Goal: Task Accomplishment & Management: Use online tool/utility

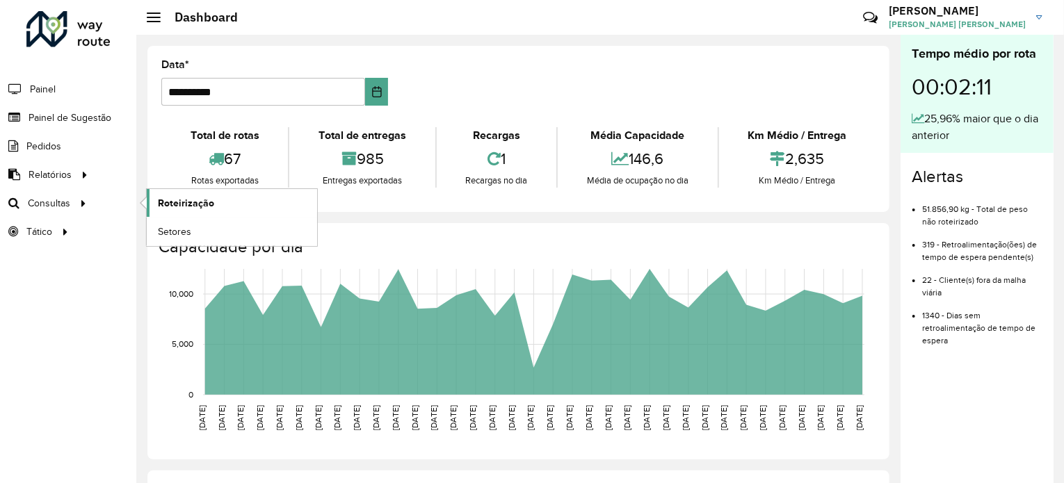
click at [180, 202] on span "Roteirização" at bounding box center [186, 203] width 56 height 15
click at [182, 227] on span "Análise de Sessões" at bounding box center [202, 232] width 88 height 15
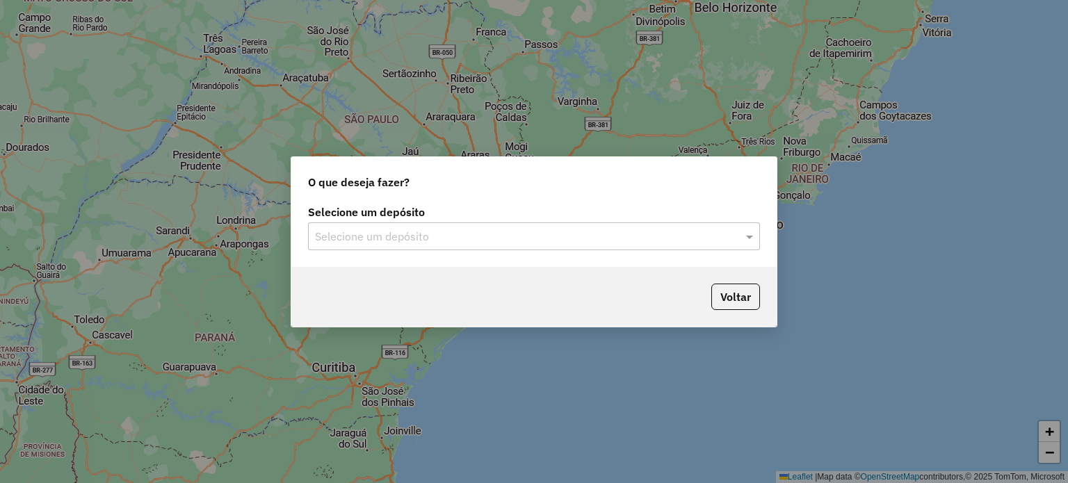
click at [602, 244] on input "text" at bounding box center [520, 237] width 410 height 17
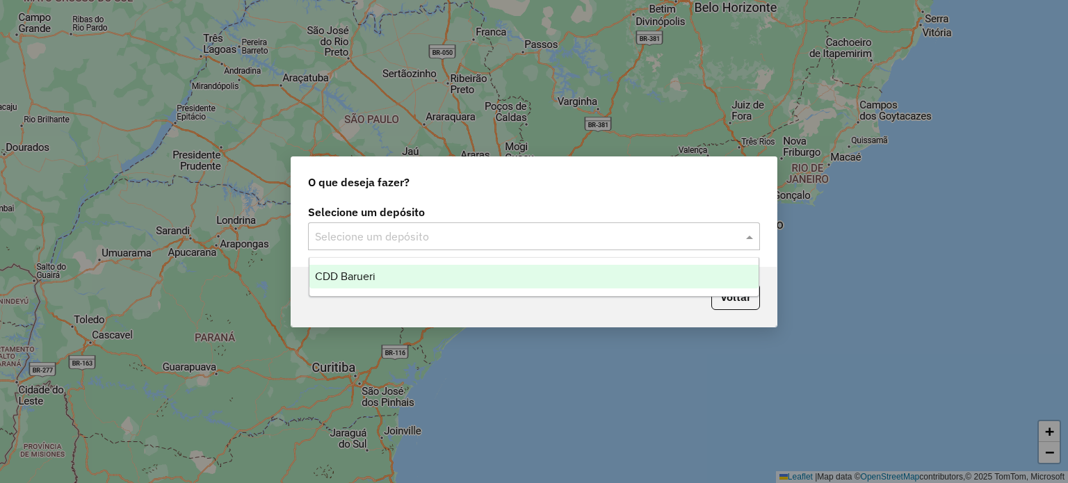
click at [571, 276] on div "CDD Barueri" at bounding box center [534, 277] width 450 height 24
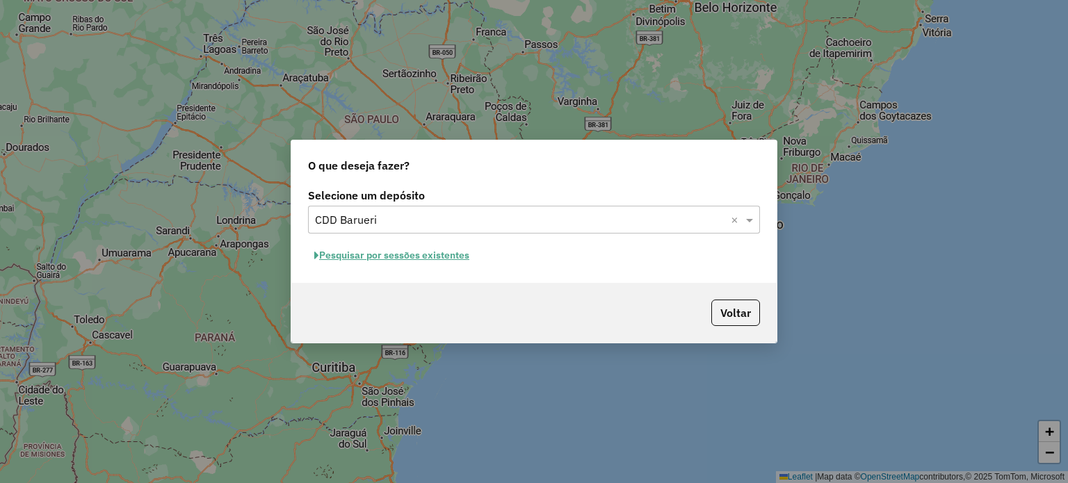
click at [458, 260] on button "Pesquisar por sessões existentes" at bounding box center [392, 256] width 168 height 22
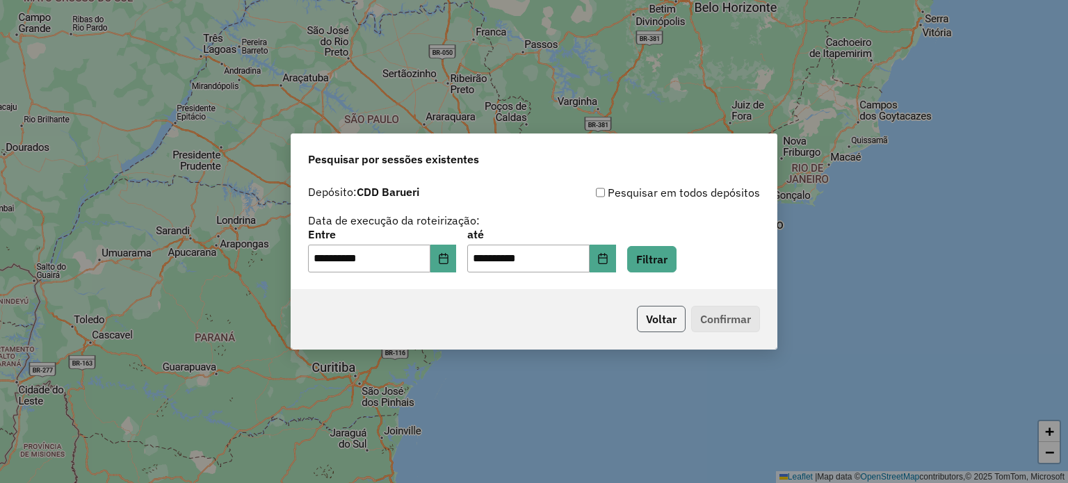
click at [668, 311] on button "Voltar" at bounding box center [661, 319] width 49 height 26
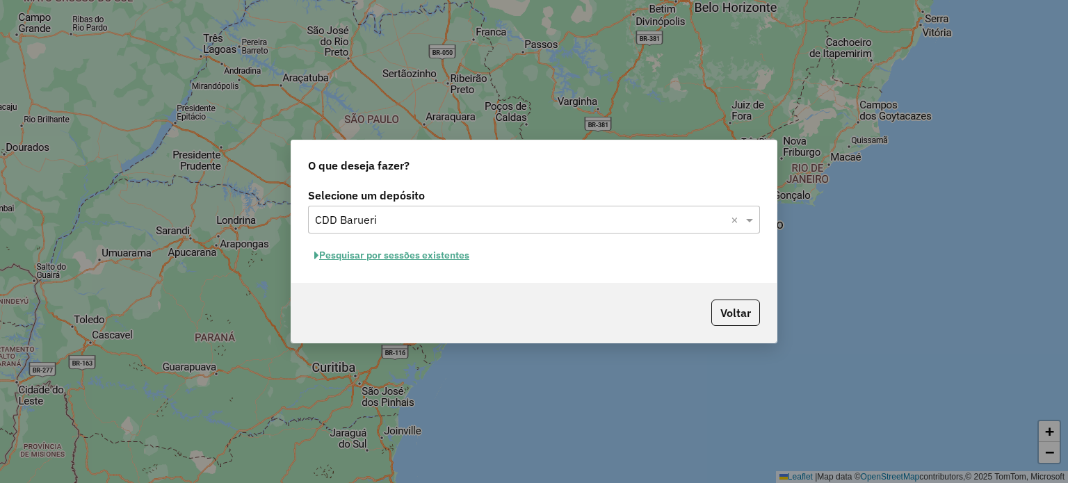
click at [465, 261] on button "Pesquisar por sessões existentes" at bounding box center [392, 256] width 168 height 22
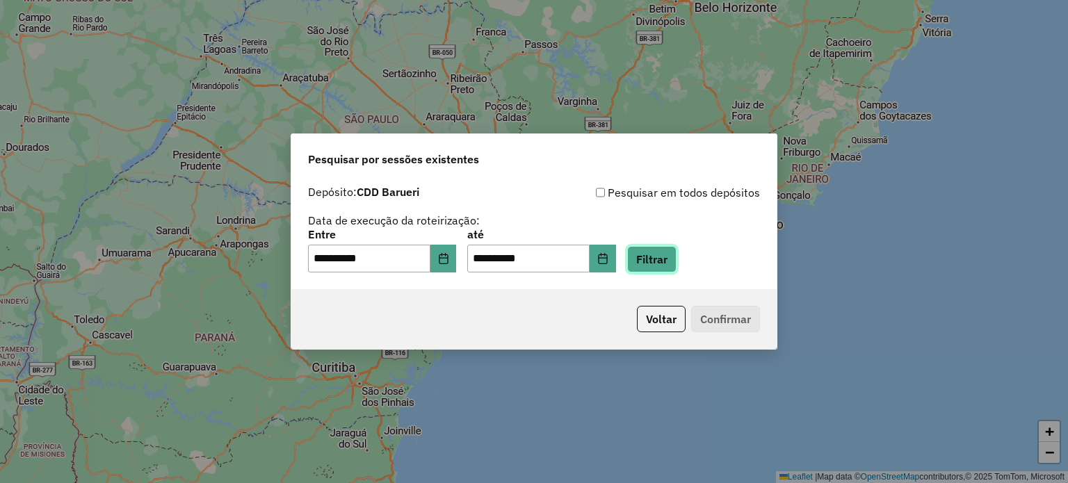
click at [670, 259] on button "Filtrar" at bounding box center [651, 259] width 49 height 26
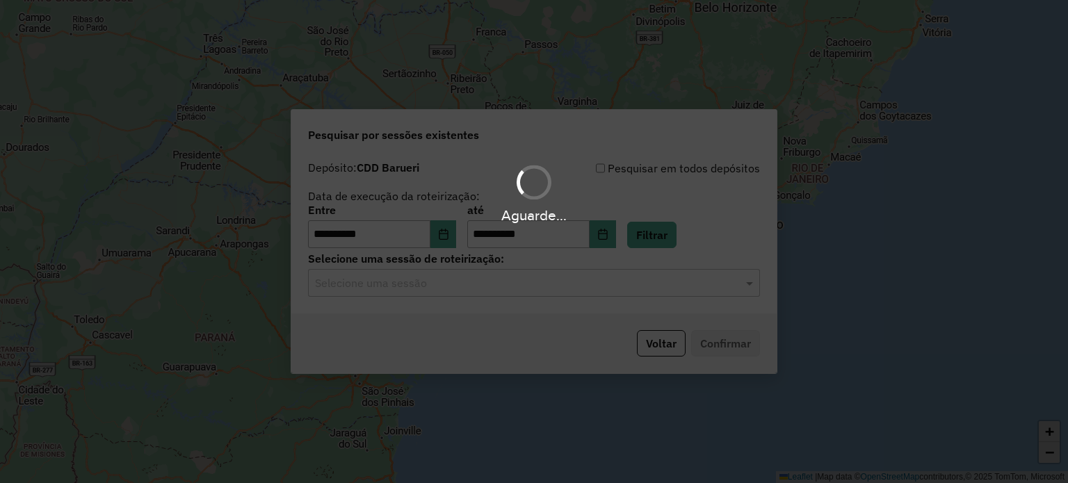
click at [631, 286] on input "text" at bounding box center [520, 283] width 410 height 17
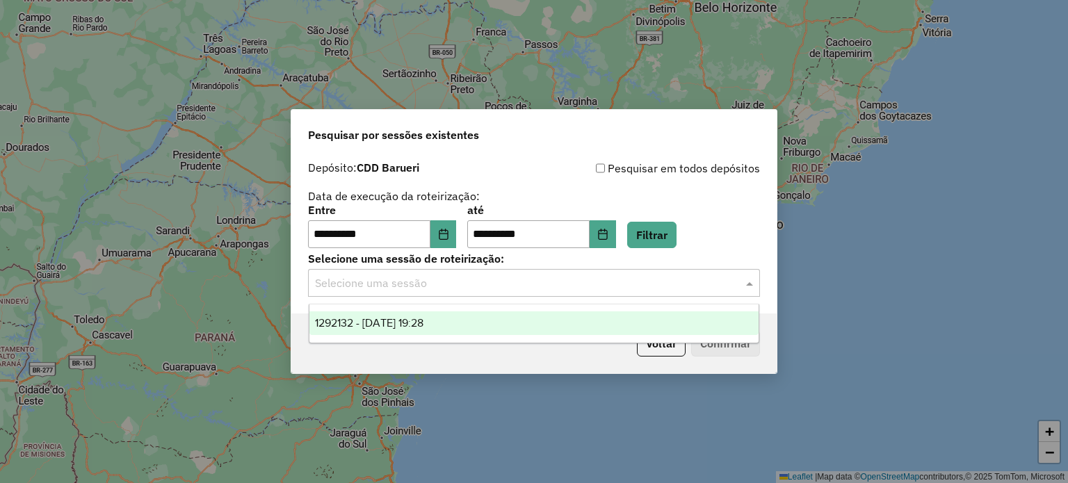
click at [550, 332] on div "1292132 - 10/10/2025 19:28" at bounding box center [534, 324] width 450 height 24
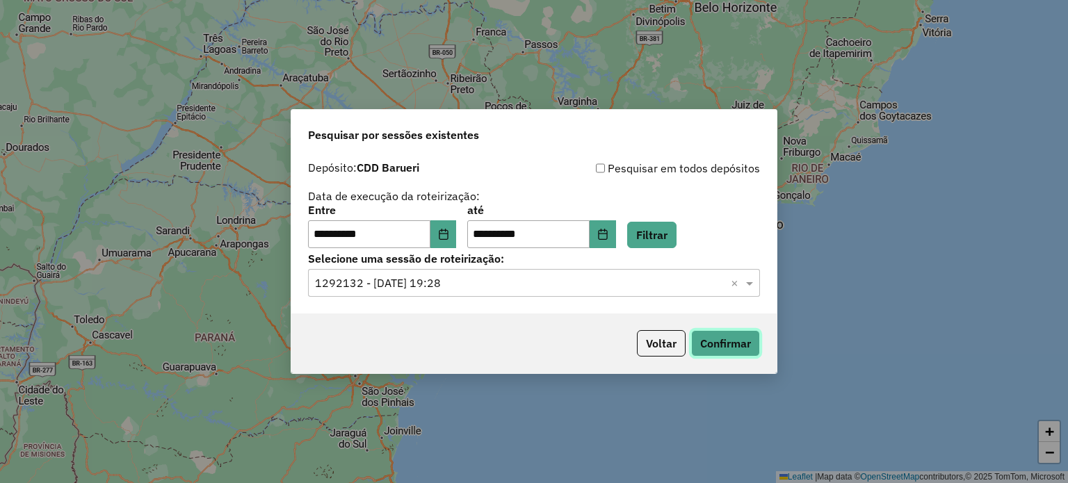
click at [718, 347] on button "Confirmar" at bounding box center [725, 343] width 69 height 26
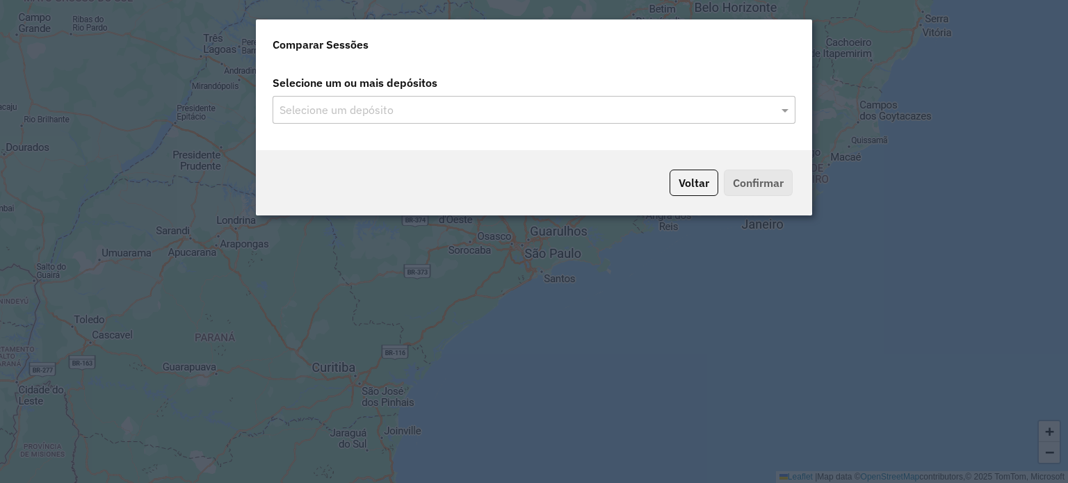
click at [534, 113] on input "text" at bounding box center [527, 110] width 502 height 17
click at [505, 116] on input "text" at bounding box center [527, 110] width 502 height 17
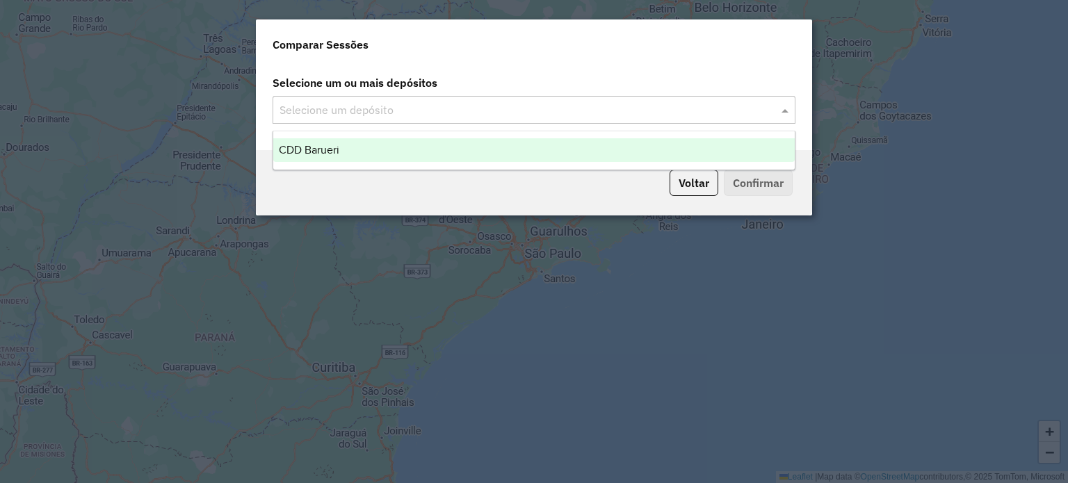
click at [495, 144] on div "CDD Barueri" at bounding box center [534, 150] width 522 height 24
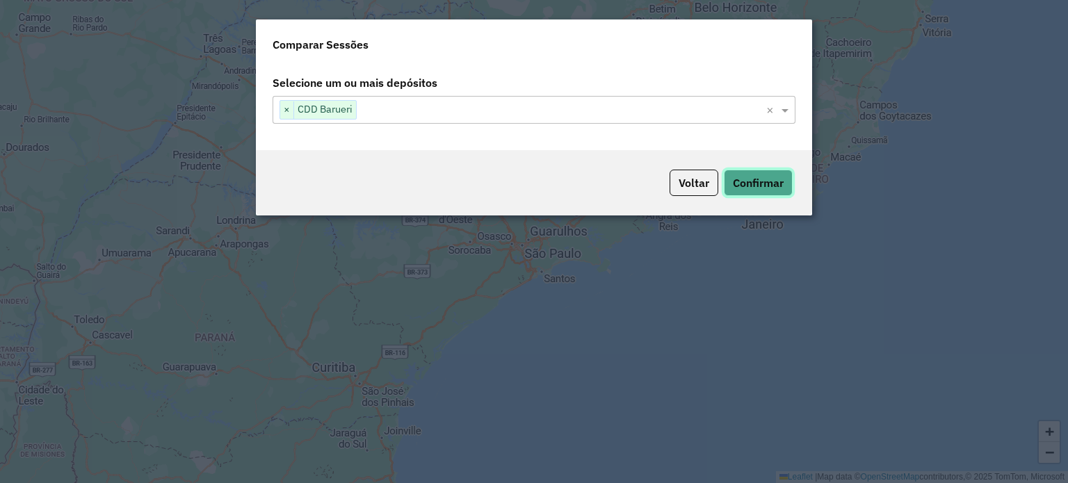
click at [770, 179] on button "Confirmar" at bounding box center [758, 183] width 69 height 26
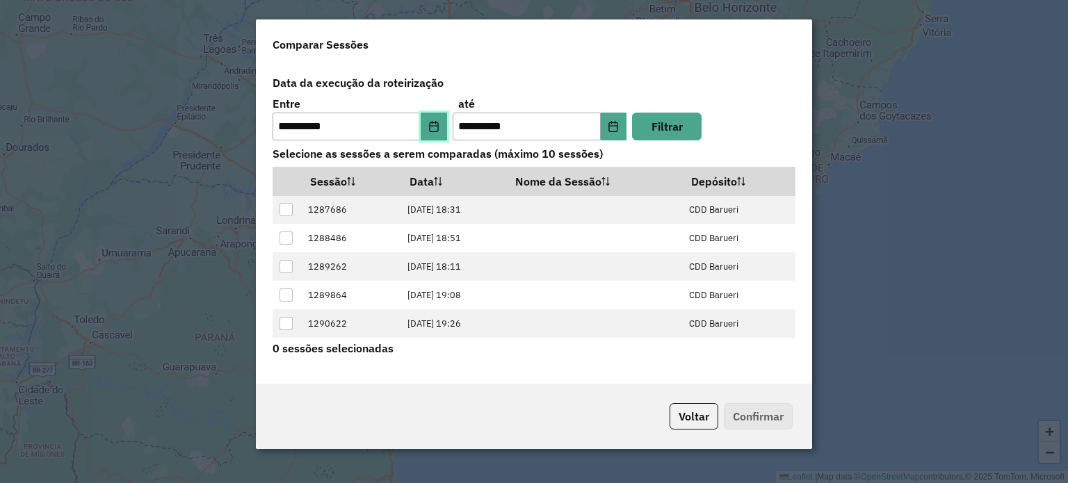
click at [426, 124] on button "Choose Date" at bounding box center [434, 127] width 26 height 28
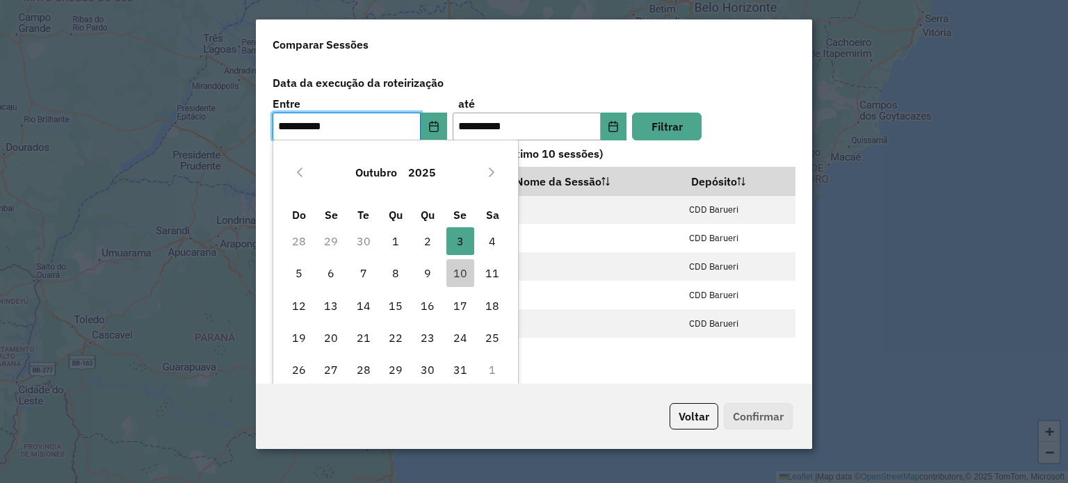
click at [456, 287] on td "10" at bounding box center [460, 273] width 32 height 32
click at [460, 277] on span "10" at bounding box center [460, 273] width 28 height 28
type input "**********"
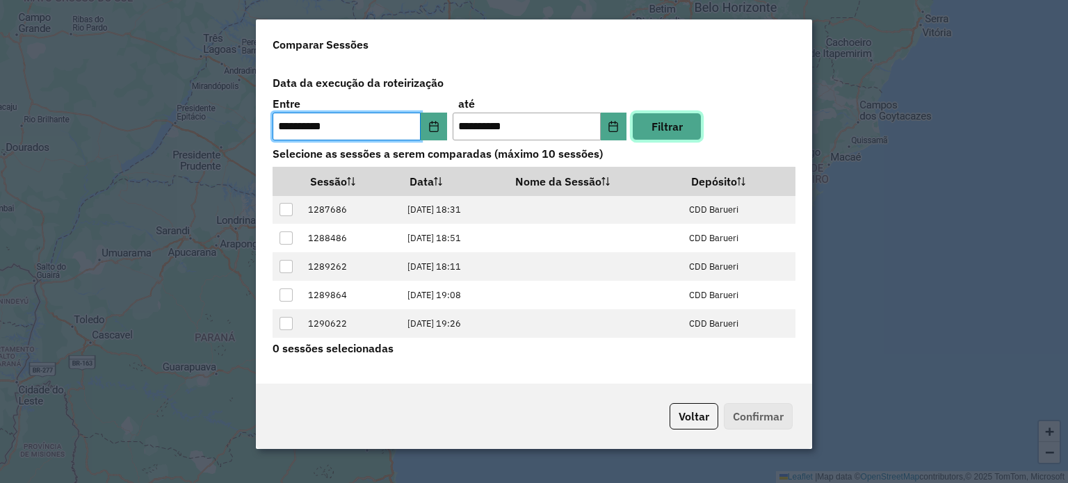
click at [688, 132] on button "Filtrar" at bounding box center [667, 127] width 70 height 28
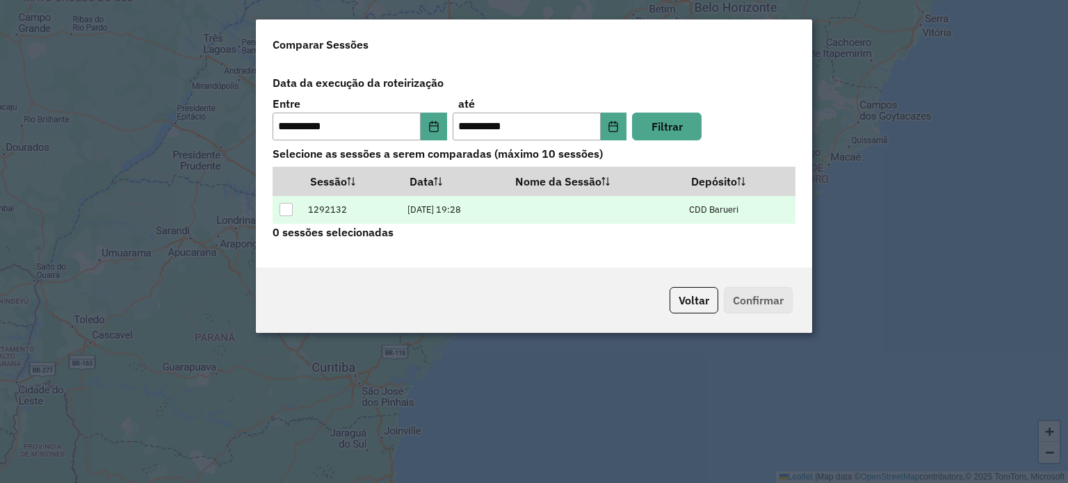
click at [286, 207] on div at bounding box center [286, 209] width 13 height 13
click at [761, 295] on button "Confirmar" at bounding box center [758, 300] width 69 height 26
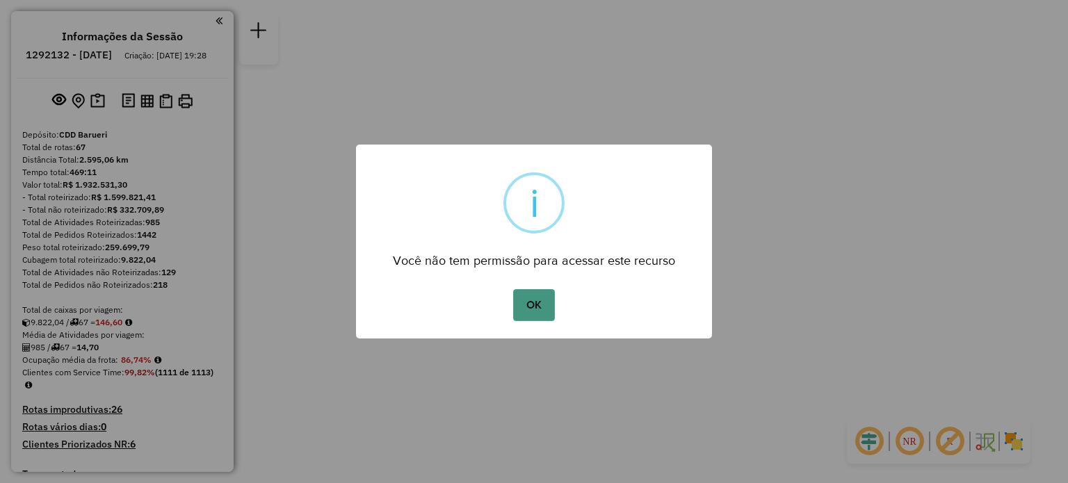
click at [545, 293] on button "OK" at bounding box center [533, 305] width 41 height 32
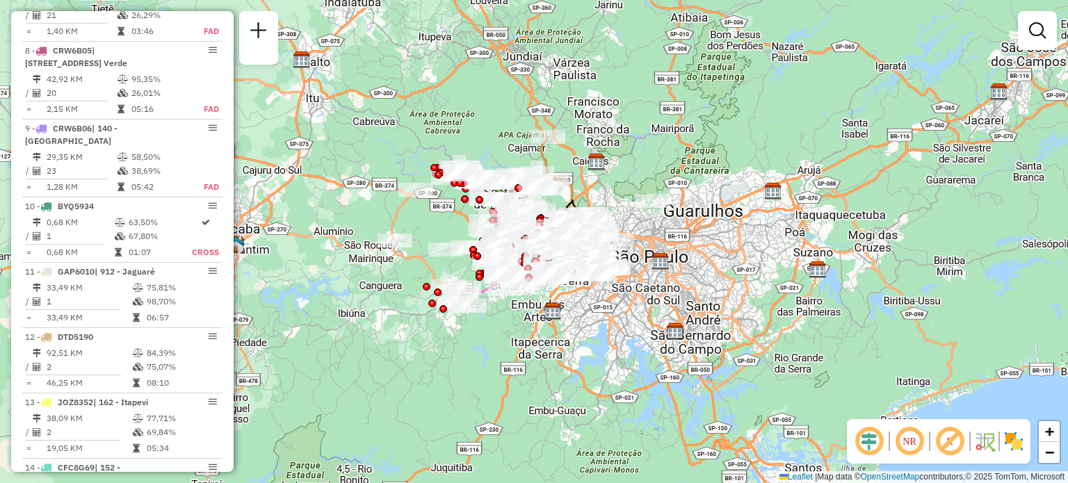
scroll to position [2124, 0]
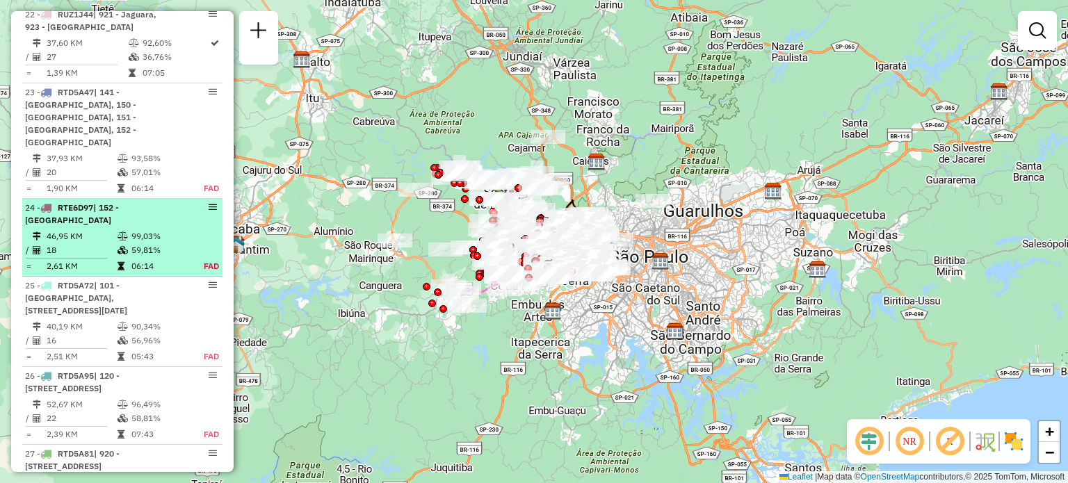
select select "**********"
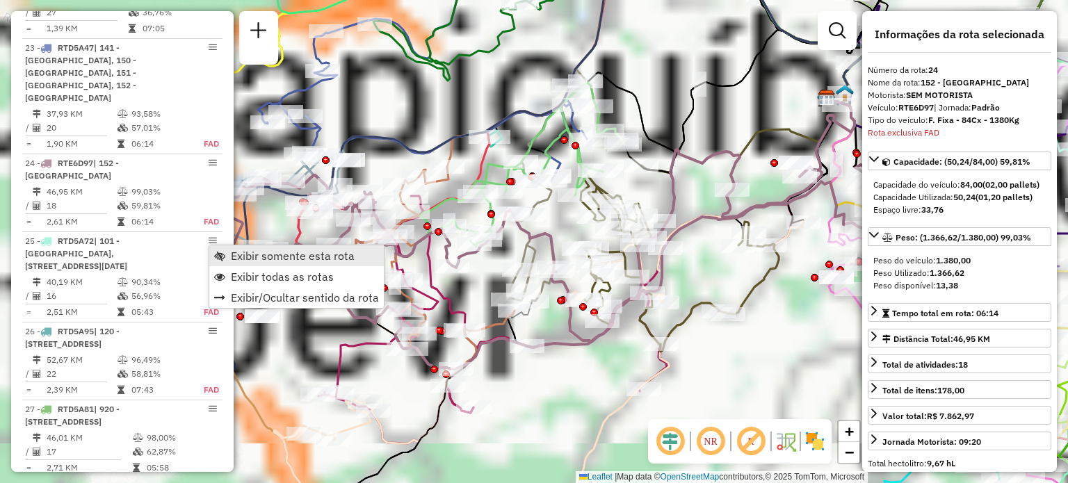
click at [239, 256] on span "Exibir somente esta rota" at bounding box center [293, 255] width 124 height 11
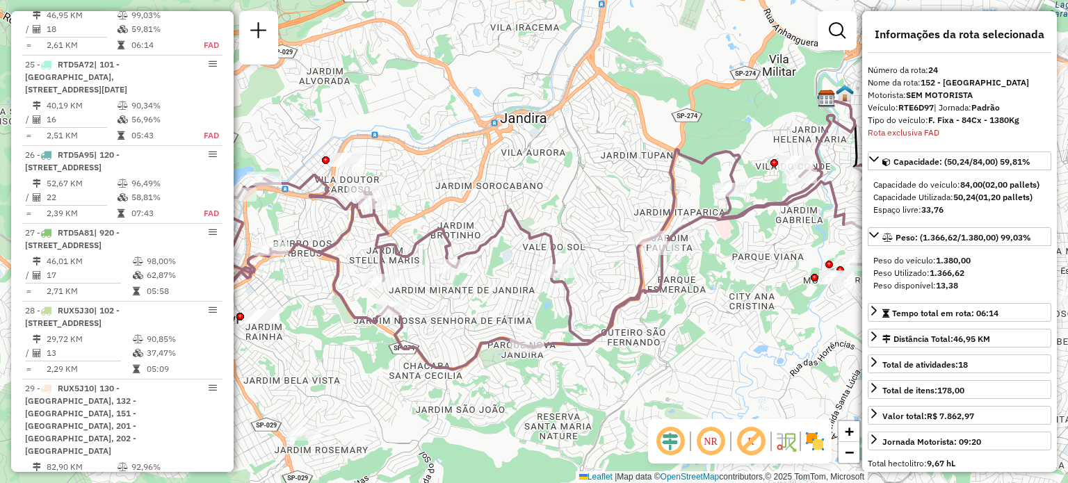
scroll to position [2345, 0]
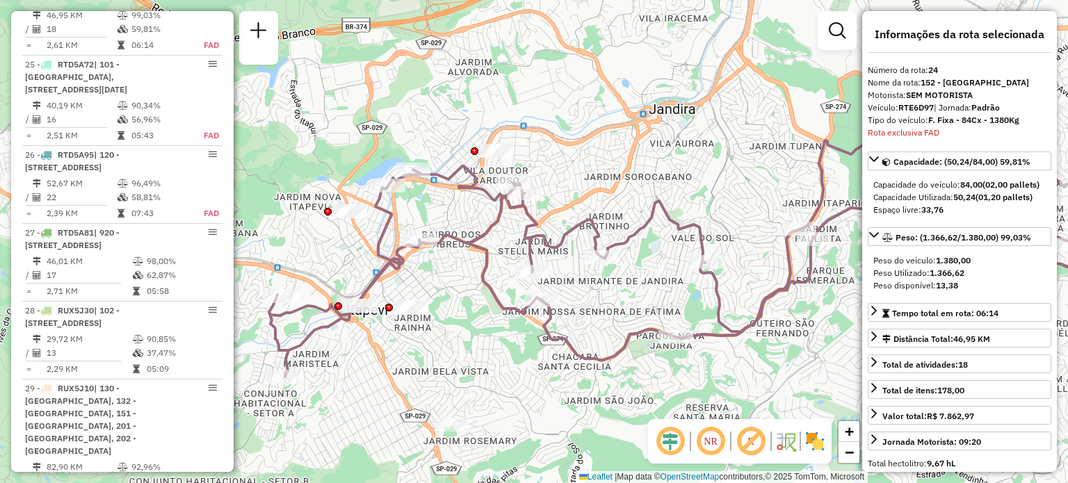
drag, startPoint x: 496, startPoint y: 208, endPoint x: 645, endPoint y: 199, distance: 149.1
click at [645, 199] on div "Janela de atendimento Grade de atendimento Capacidade Transportadoras Veículos …" at bounding box center [534, 241] width 1068 height 483
click at [706, 449] on em at bounding box center [710, 441] width 33 height 33
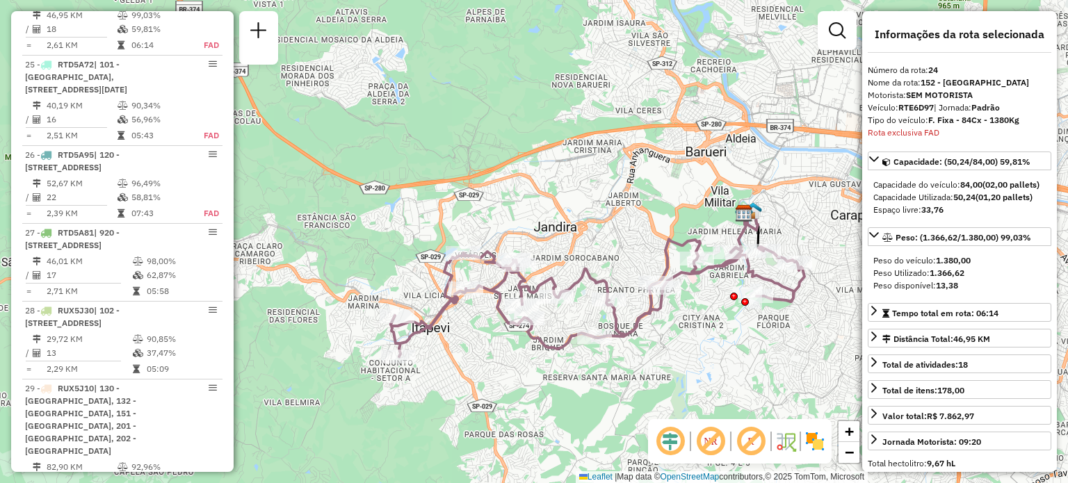
drag, startPoint x: 722, startPoint y: 373, endPoint x: 688, endPoint y: 349, distance: 41.9
click at [688, 349] on div "Janela de atendimento Grade de atendimento Capacidade Transportadoras Veículos …" at bounding box center [534, 241] width 1068 height 483
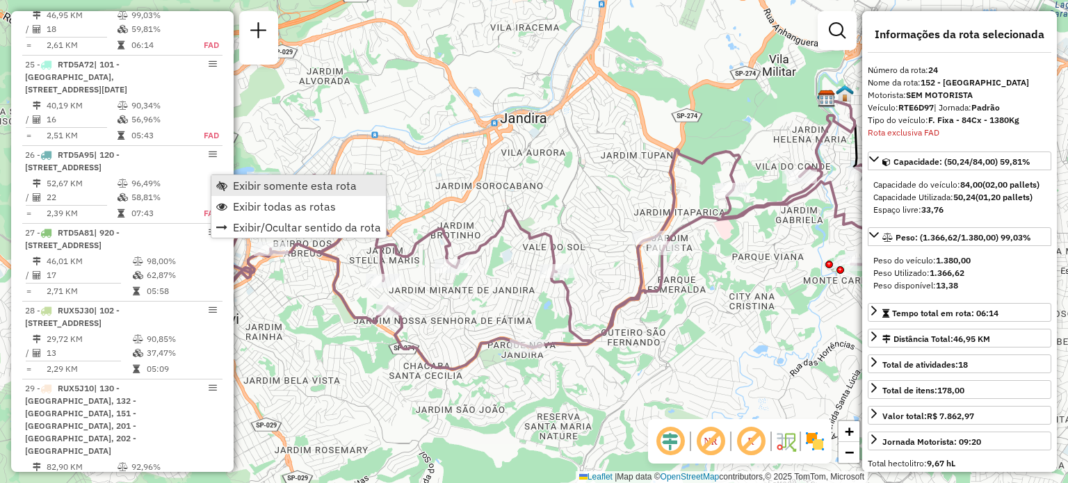
click at [276, 191] on span "Exibir somente esta rota" at bounding box center [295, 185] width 124 height 11
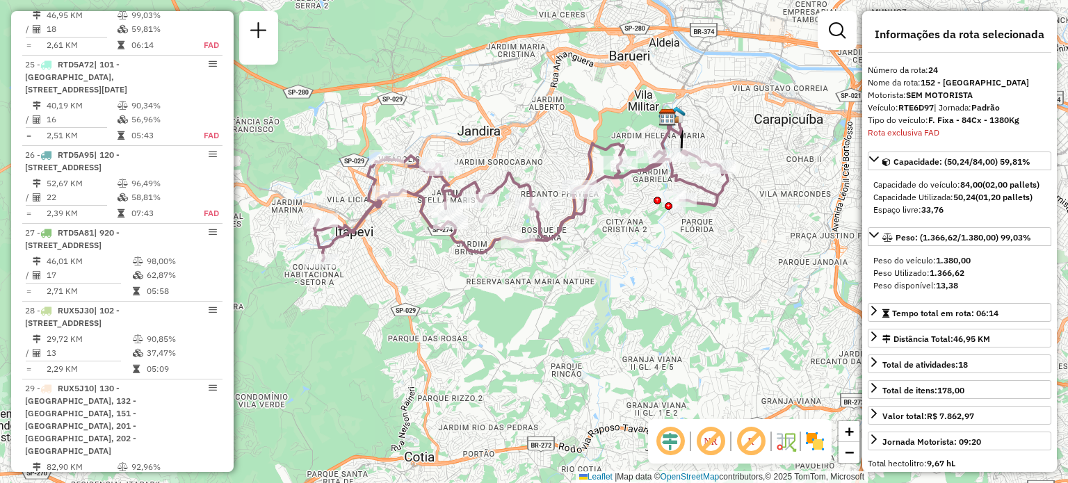
drag, startPoint x: 749, startPoint y: 248, endPoint x: 741, endPoint y: 248, distance: 8.3
click at [741, 248] on div "Janela de atendimento Grade de atendimento Capacidade Transportadoras Veículos …" at bounding box center [534, 241] width 1068 height 483
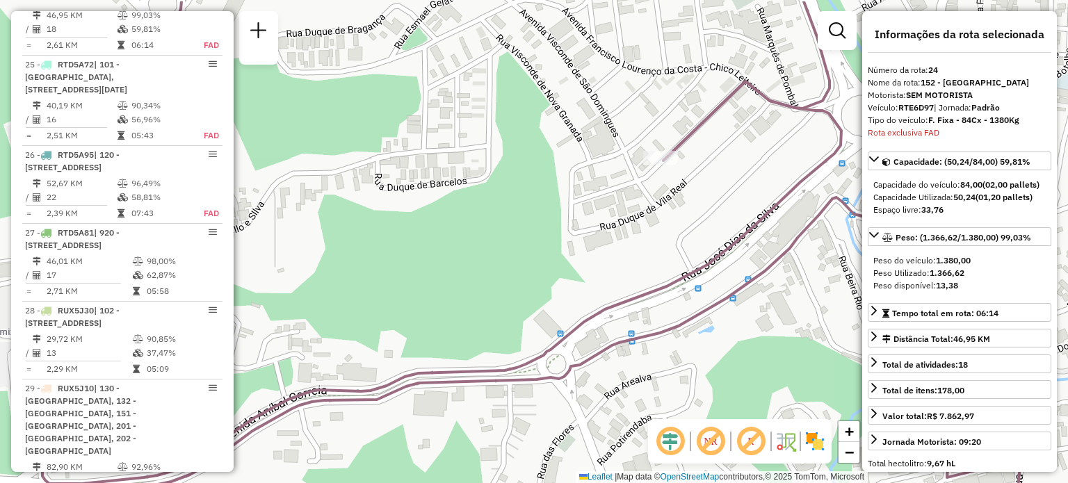
drag, startPoint x: 663, startPoint y: 152, endPoint x: 651, endPoint y: 273, distance: 122.3
click at [651, 273] on div "Janela de atendimento Grade de atendimento Capacidade Transportadoras Veículos …" at bounding box center [534, 241] width 1068 height 483
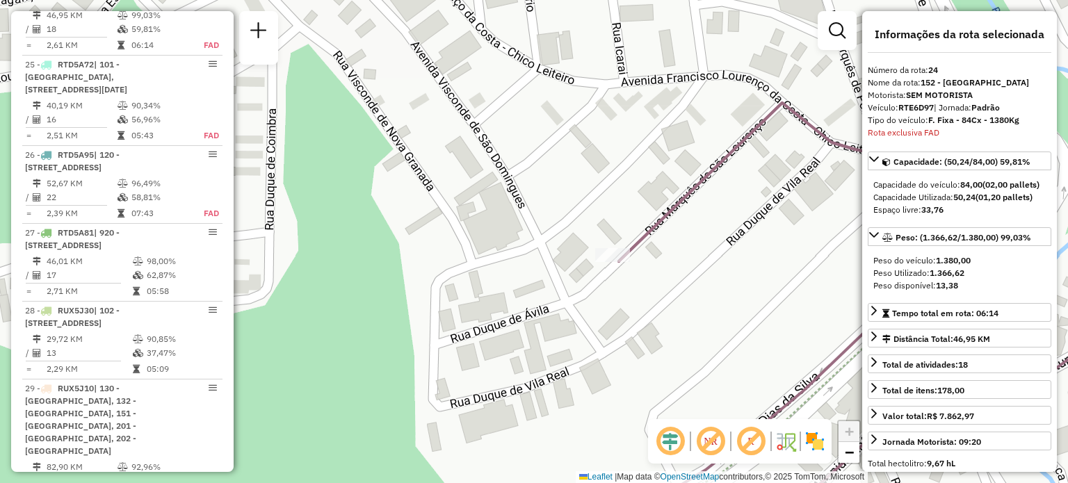
drag, startPoint x: 687, startPoint y: 223, endPoint x: 645, endPoint y: 293, distance: 81.7
click at [645, 293] on div "Janela de atendimento Grade de atendimento Capacidade Transportadoras Veículos …" at bounding box center [534, 241] width 1068 height 483
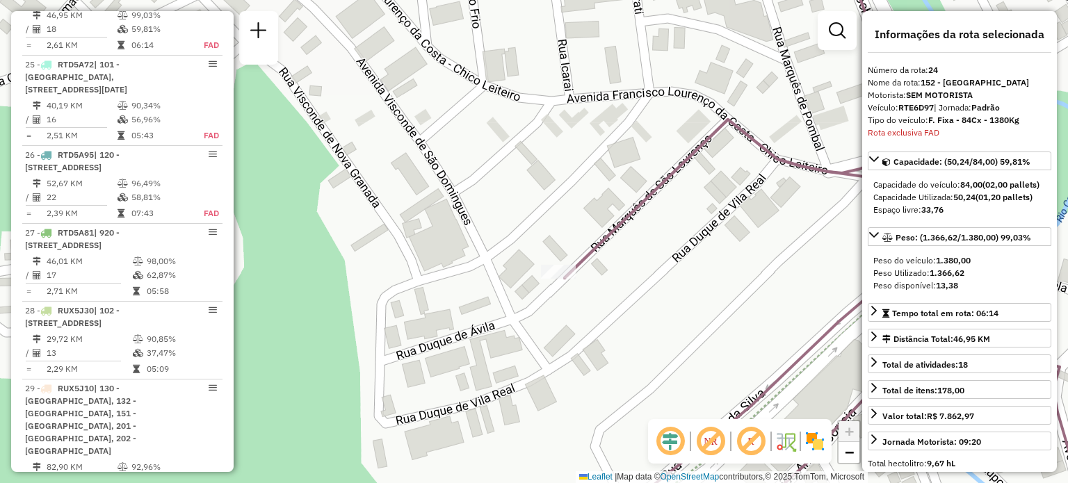
drag, startPoint x: 706, startPoint y: 230, endPoint x: 651, endPoint y: 248, distance: 57.6
click at [651, 248] on div "Janela de atendimento Grade de atendimento Capacidade Transportadoras Veículos …" at bounding box center [534, 241] width 1068 height 483
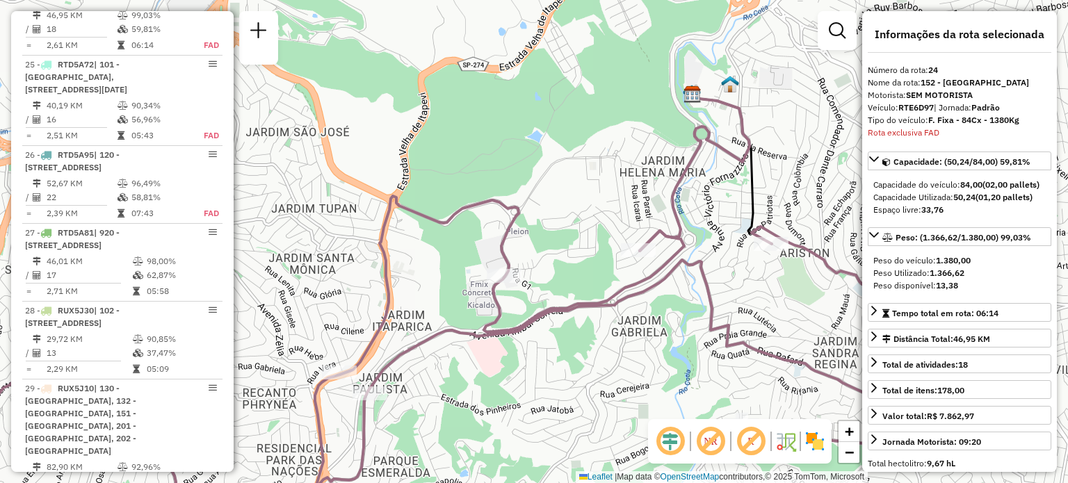
click at [653, 261] on div "Janela de atendimento Grade de atendimento Capacidade Transportadoras Veículos …" at bounding box center [534, 241] width 1068 height 483
